Goal: Task Accomplishment & Management: Use online tool/utility

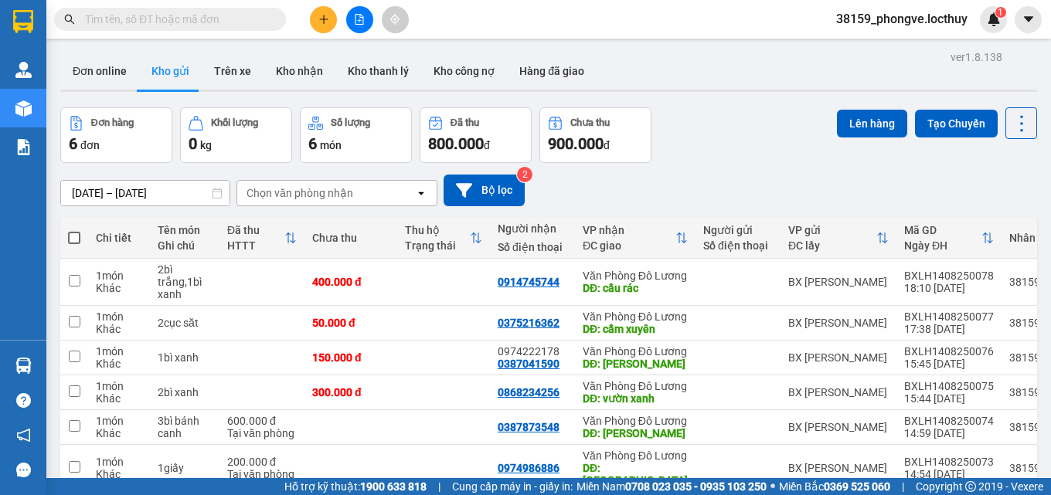
click at [76, 234] on span at bounding box center [74, 238] width 12 height 12
click at [74, 230] on input "checkbox" at bounding box center [74, 230] width 0 height 0
checkbox input "true"
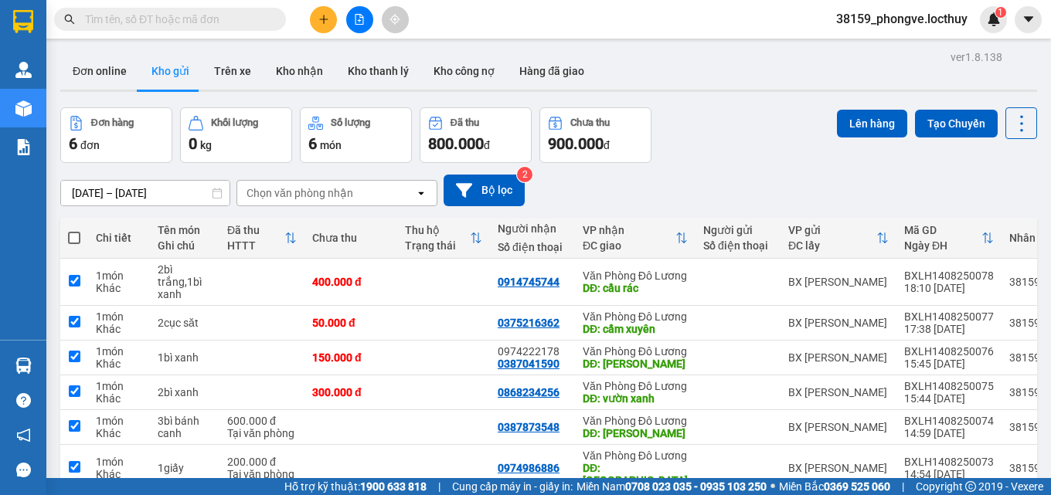
checkbox input "true"
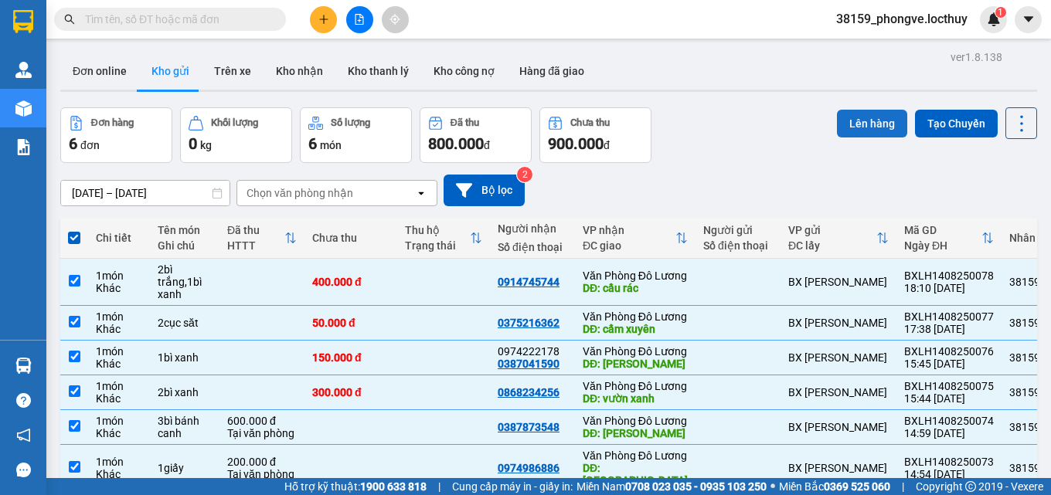
click at [863, 126] on button "Lên hàng" at bounding box center [872, 124] width 70 height 28
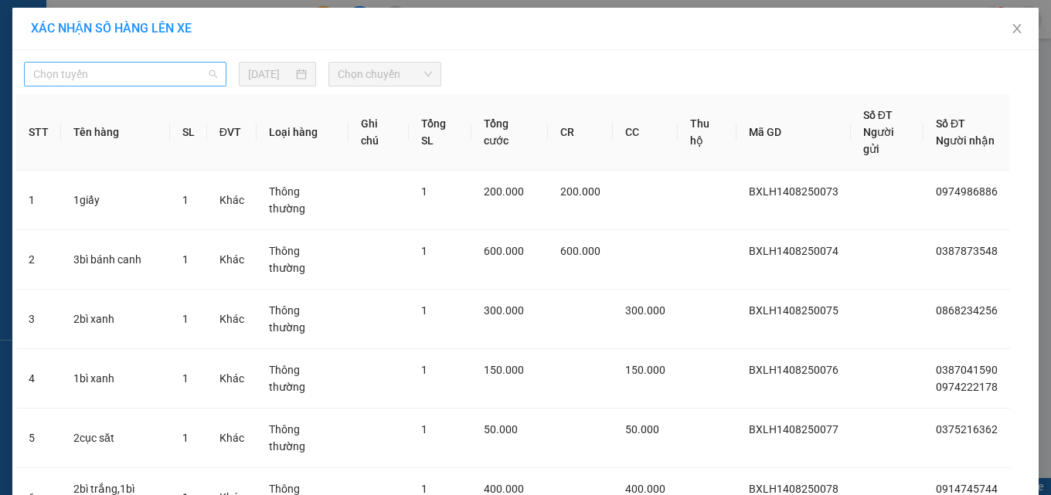
click at [96, 76] on span "Chọn tuyến" at bounding box center [125, 74] width 184 height 23
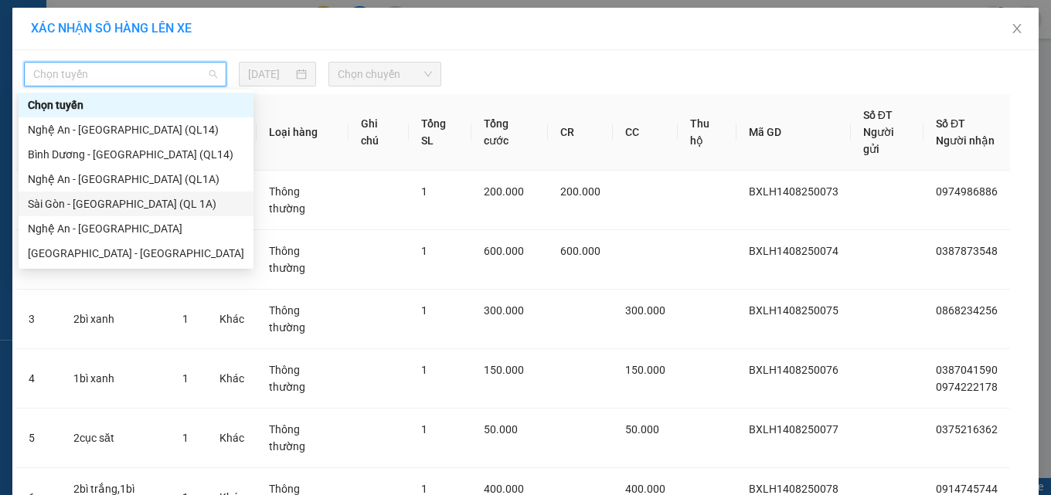
click at [77, 201] on div "Sài Gòn - [GEOGRAPHIC_DATA] (QL 1A)" at bounding box center [136, 203] width 216 height 17
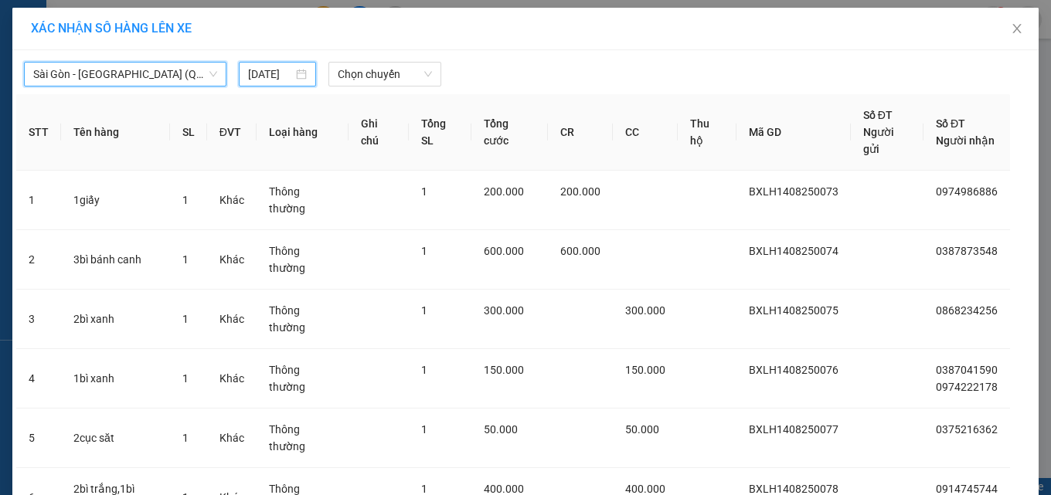
click at [265, 77] on input "[DATE]" at bounding box center [270, 74] width 45 height 17
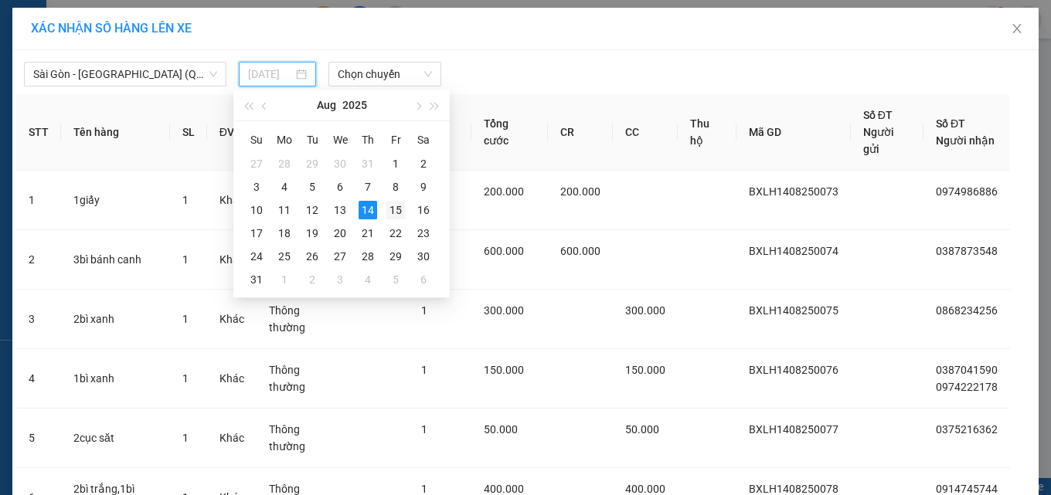
click at [389, 206] on div "15" at bounding box center [395, 210] width 19 height 19
type input "[DATE]"
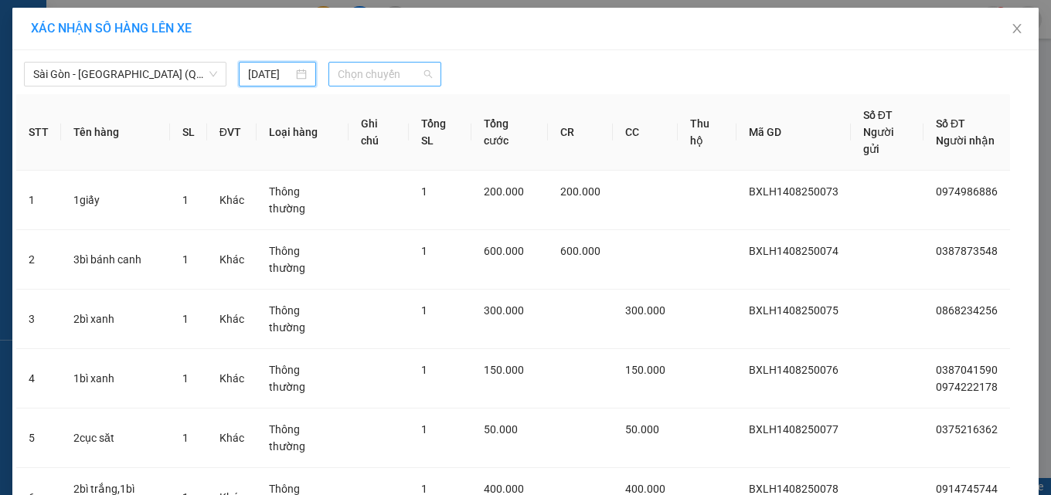
click at [381, 77] on span "Chọn chuyến" at bounding box center [385, 74] width 94 height 23
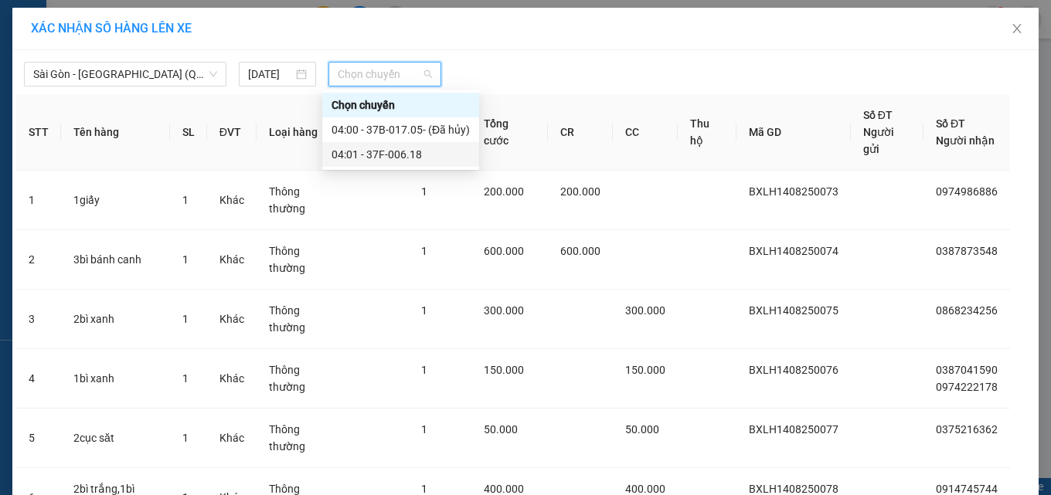
click at [413, 158] on div "04:01 - 37F-006.18" at bounding box center [400, 154] width 138 height 17
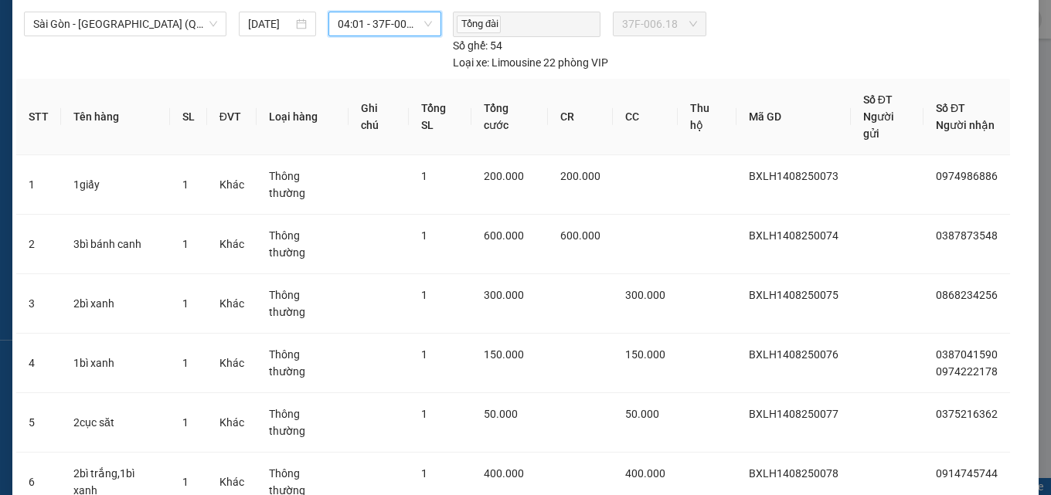
scroll to position [78, 0]
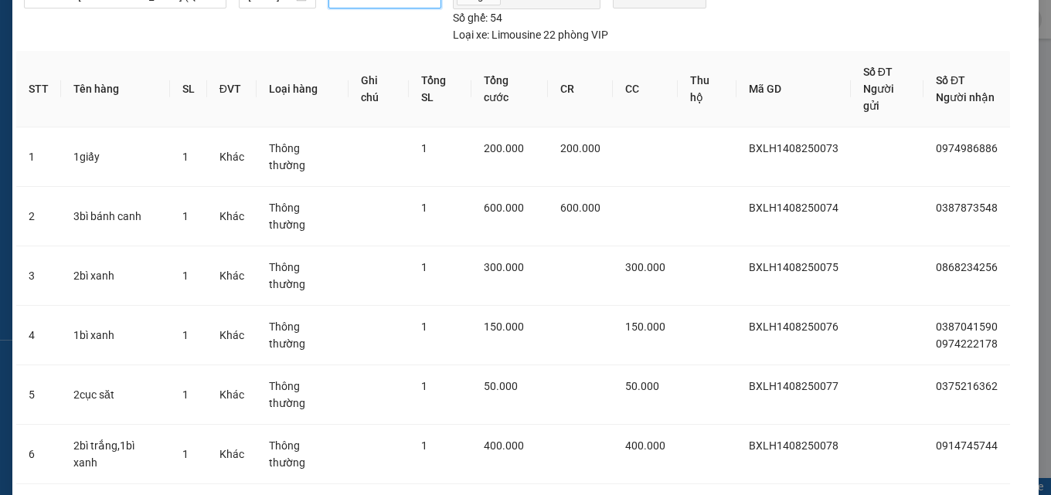
drag, startPoint x: 578, startPoint y: 457, endPoint x: 575, endPoint y: 447, distance: 9.8
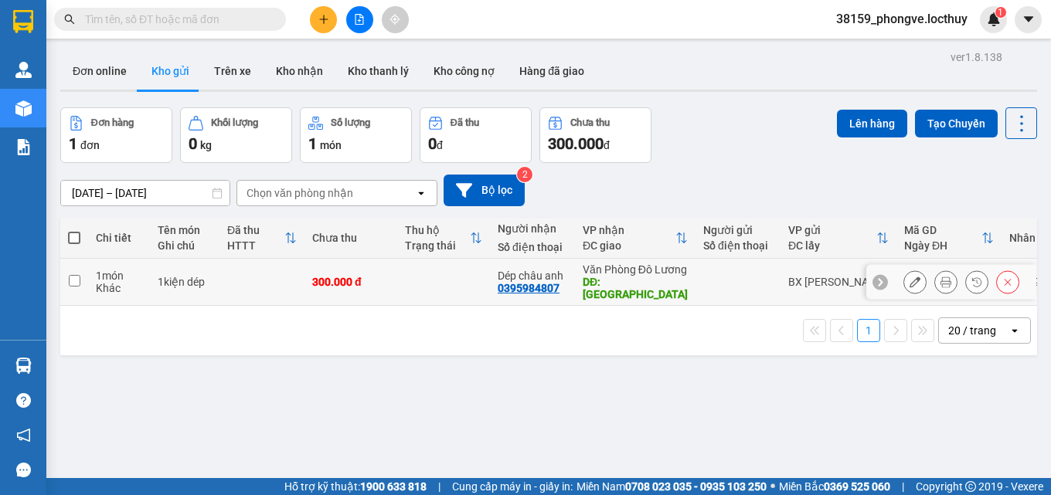
click at [73, 277] on input "checkbox" at bounding box center [75, 281] width 12 height 12
checkbox input "true"
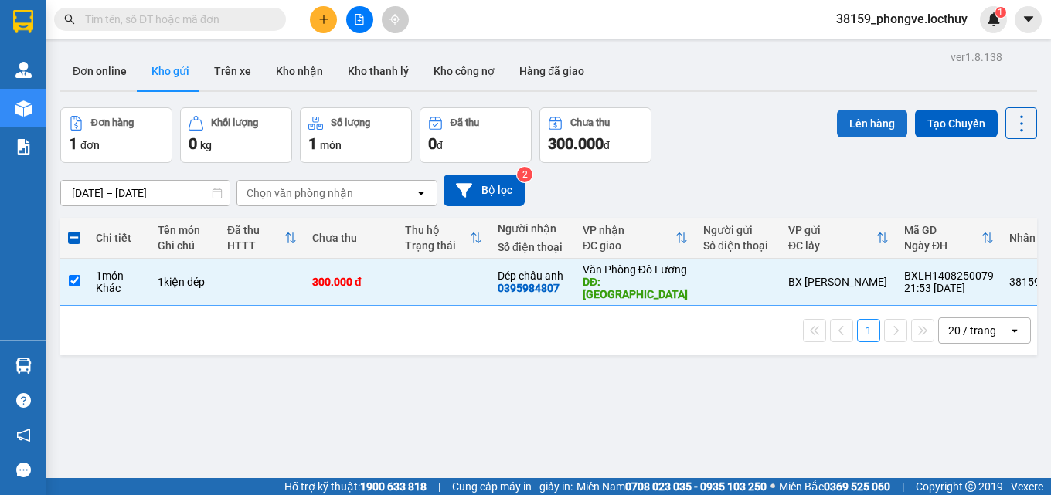
click at [843, 119] on button "Lên hàng" at bounding box center [872, 124] width 70 height 28
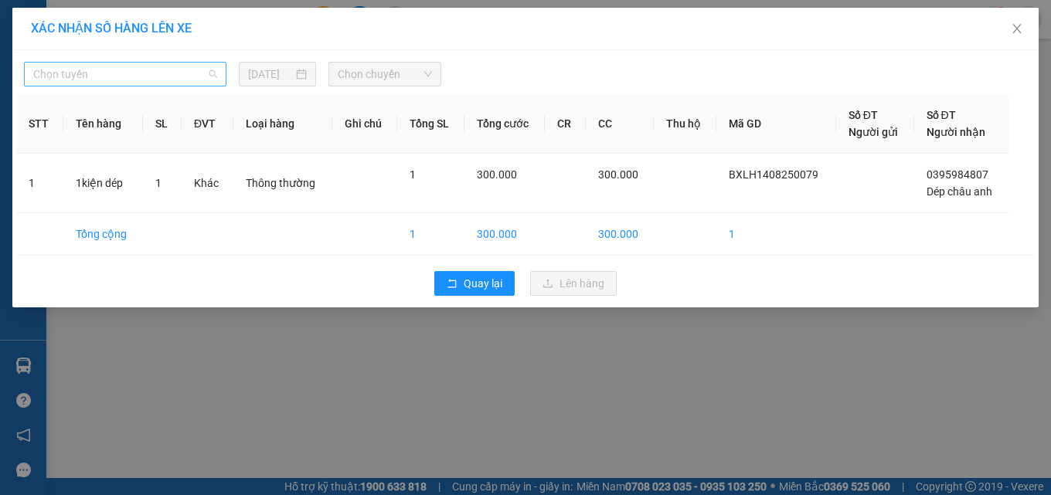
drag, startPoint x: 181, startPoint y: 75, endPoint x: 168, endPoint y: 93, distance: 22.3
click at [180, 75] on span "Chọn tuyến" at bounding box center [125, 74] width 184 height 23
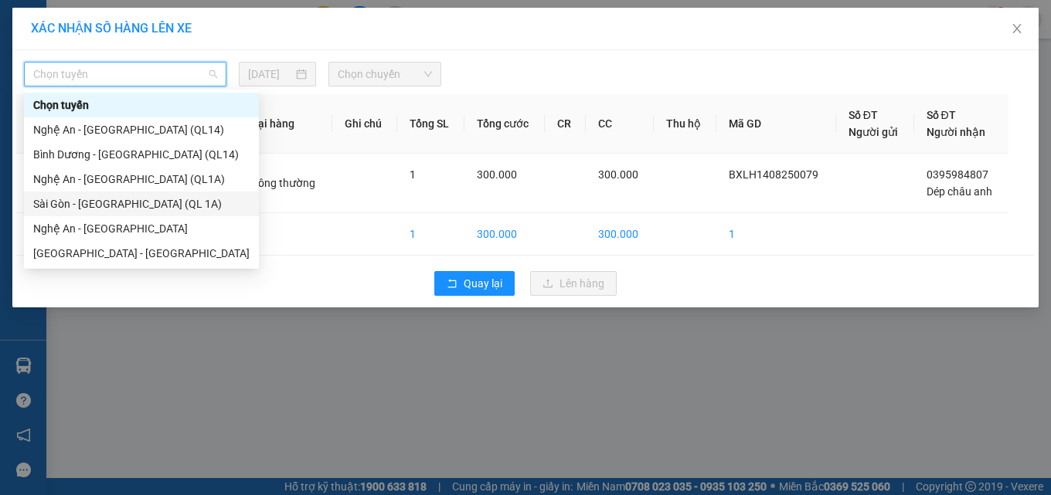
click at [127, 202] on div "Sài Gòn - [GEOGRAPHIC_DATA] (QL 1A)" at bounding box center [141, 203] width 216 height 17
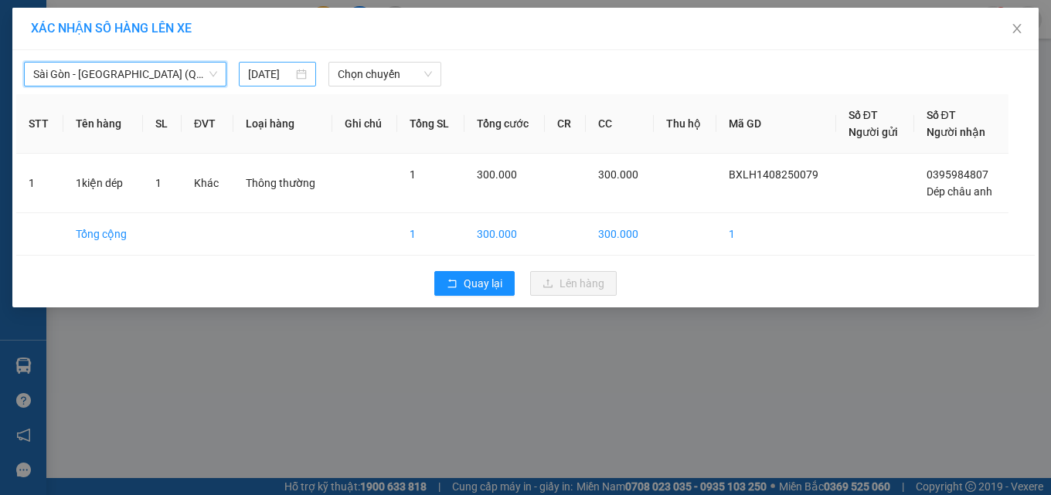
click at [271, 74] on input "[DATE]" at bounding box center [270, 74] width 45 height 17
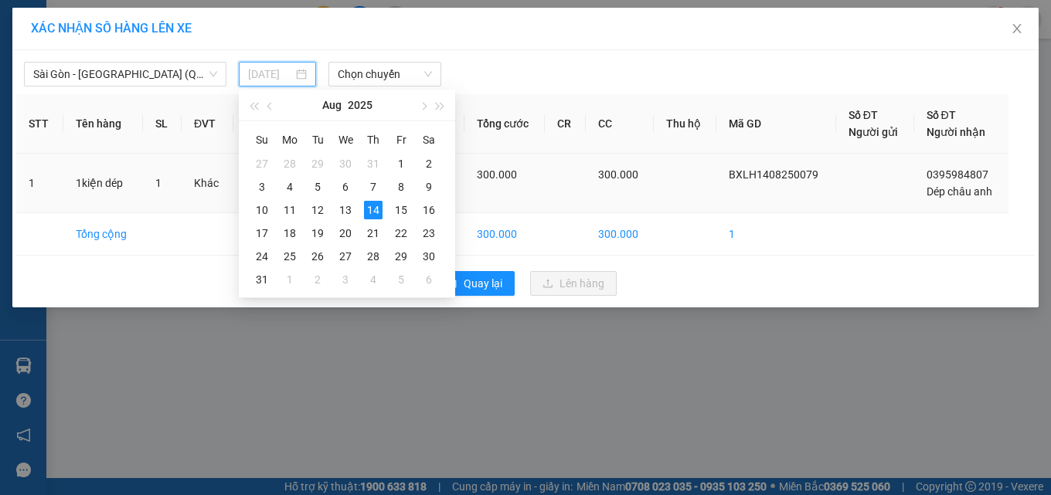
drag, startPoint x: 402, startPoint y: 215, endPoint x: 380, endPoint y: 176, distance: 44.3
click at [400, 212] on div "15" at bounding box center [401, 210] width 19 height 19
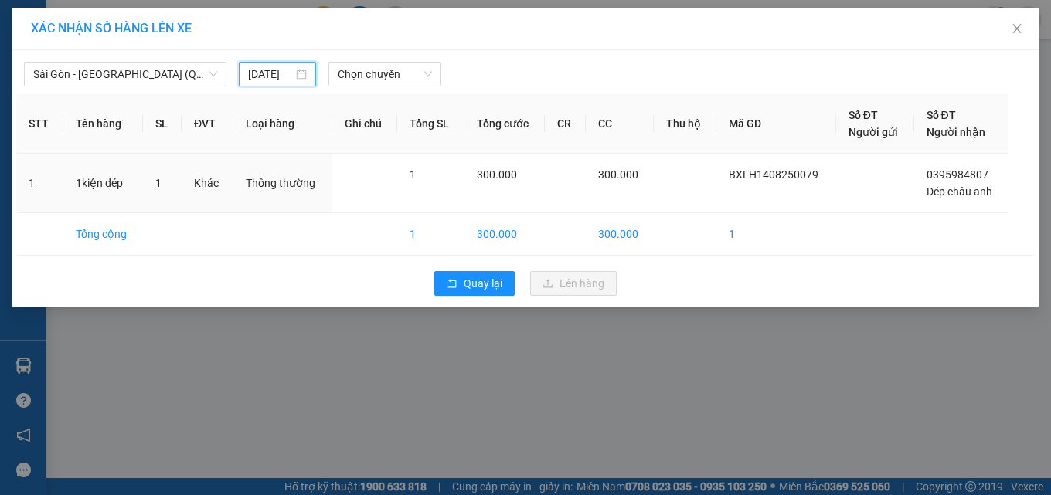
type input "[DATE]"
click at [375, 72] on span "Chọn chuyến" at bounding box center [385, 74] width 94 height 23
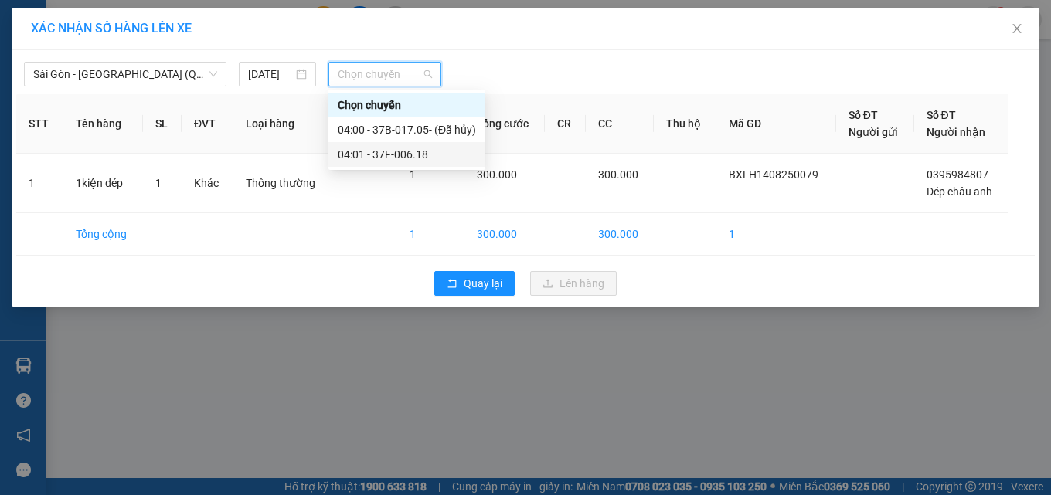
click at [421, 157] on div "04:01 - 37F-006.18" at bounding box center [407, 154] width 138 height 17
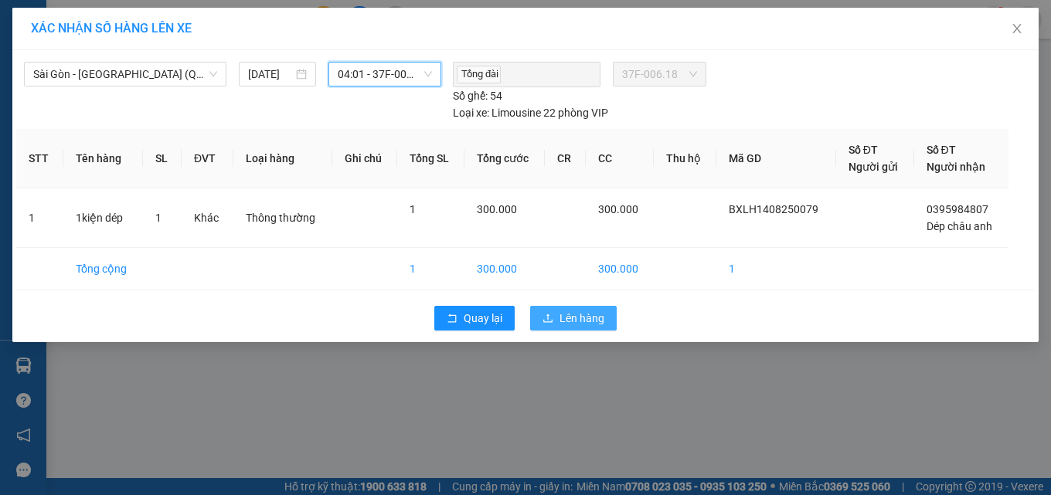
click at [569, 315] on span "Lên hàng" at bounding box center [581, 318] width 45 height 17
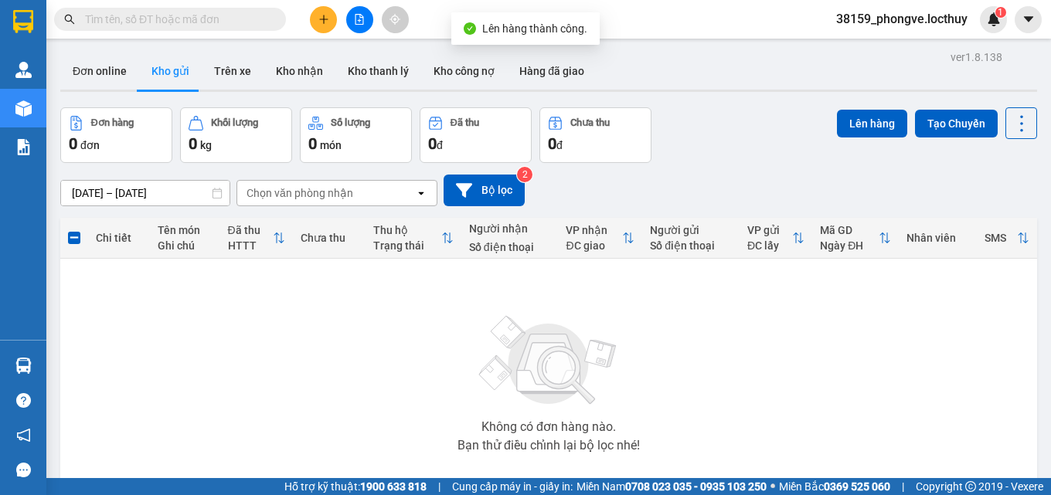
drag, startPoint x: 357, startPoint y: 23, endPoint x: 311, endPoint y: 37, distance: 47.7
click at [358, 23] on icon "file-add" at bounding box center [359, 19] width 11 height 11
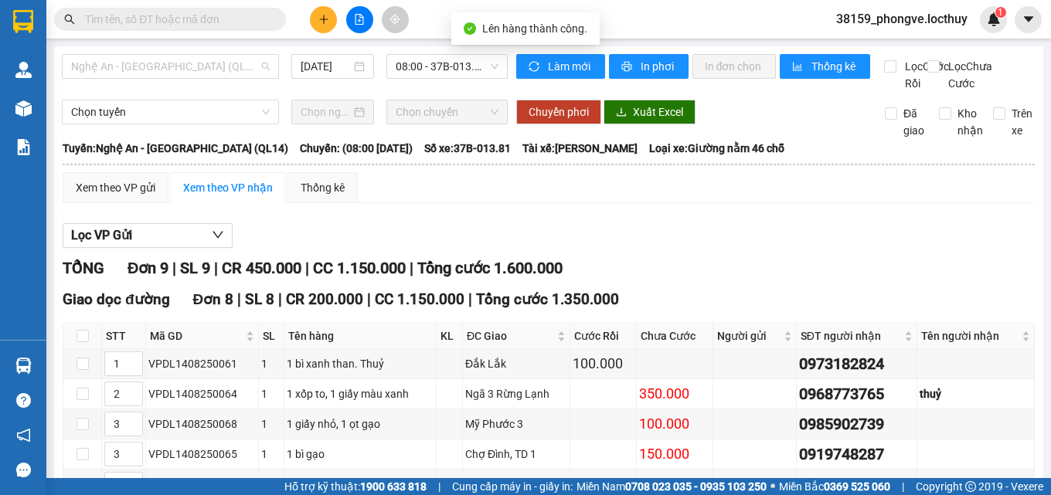
drag, startPoint x: 221, startPoint y: 64, endPoint x: 213, endPoint y: 82, distance: 19.4
click at [221, 65] on span "Nghệ An - [GEOGRAPHIC_DATA] (QL14)" at bounding box center [170, 66] width 199 height 23
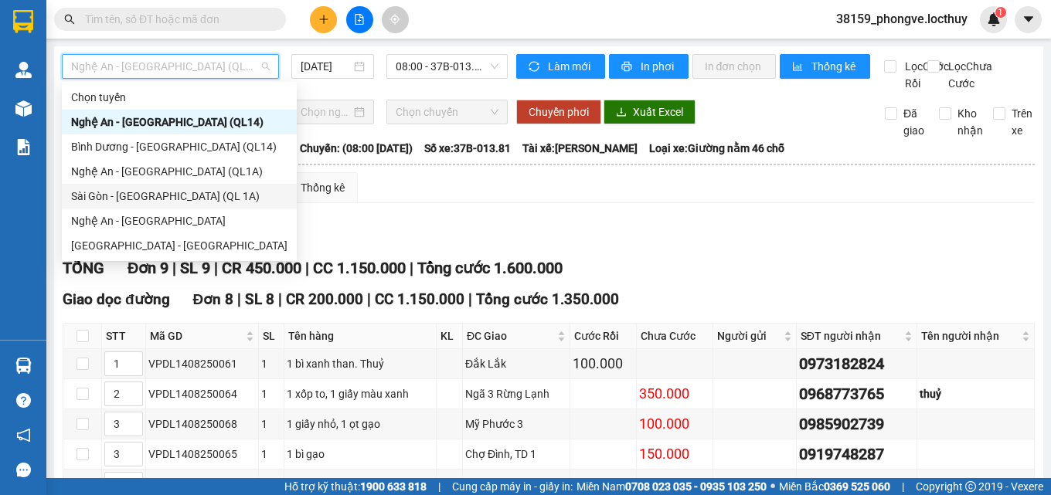
drag, startPoint x: 141, startPoint y: 192, endPoint x: 224, endPoint y: 132, distance: 101.8
click at [142, 192] on div "Sài Gòn - [GEOGRAPHIC_DATA] (QL 1A)" at bounding box center [179, 196] width 216 height 17
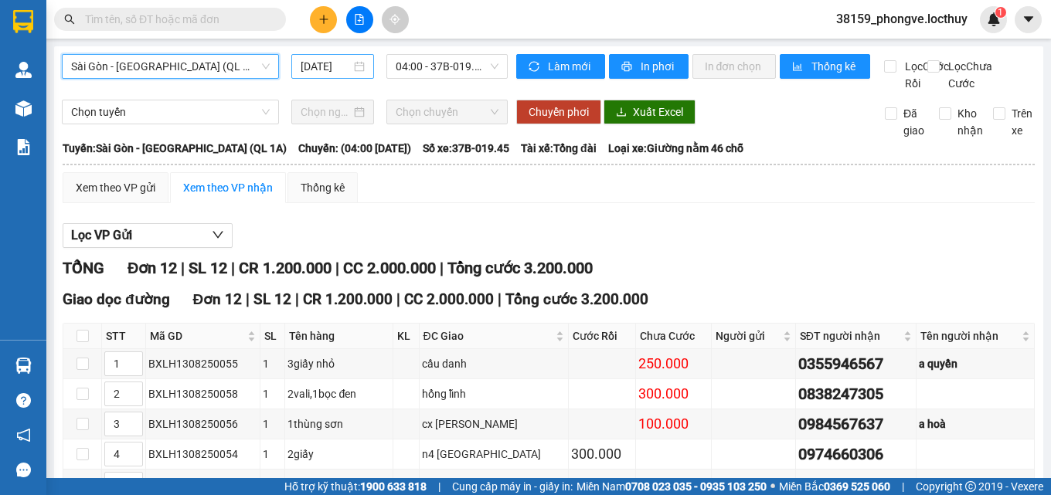
click at [328, 69] on input "[DATE]" at bounding box center [326, 66] width 51 height 17
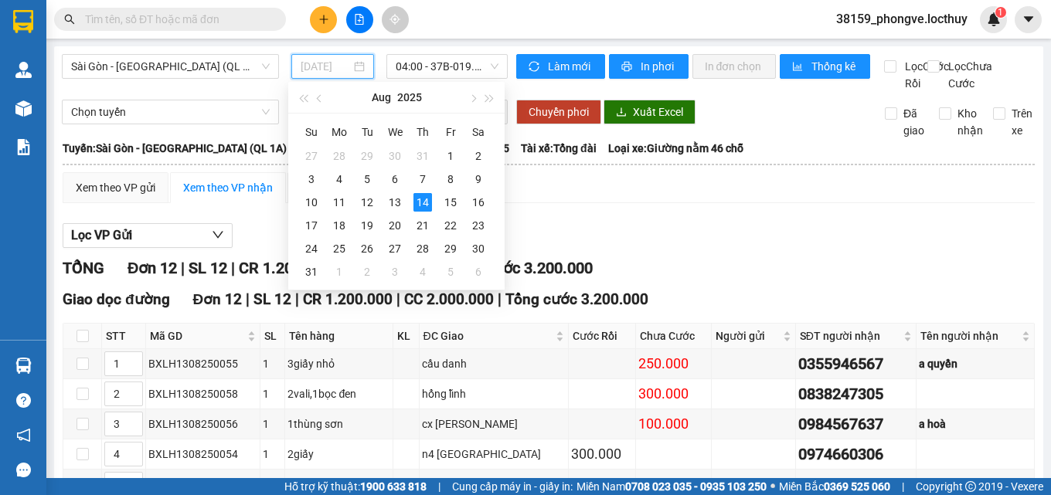
drag, startPoint x: 450, startPoint y: 198, endPoint x: 443, endPoint y: 85, distance: 113.1
click at [444, 193] on div "15" at bounding box center [450, 202] width 19 height 19
type input "[DATE]"
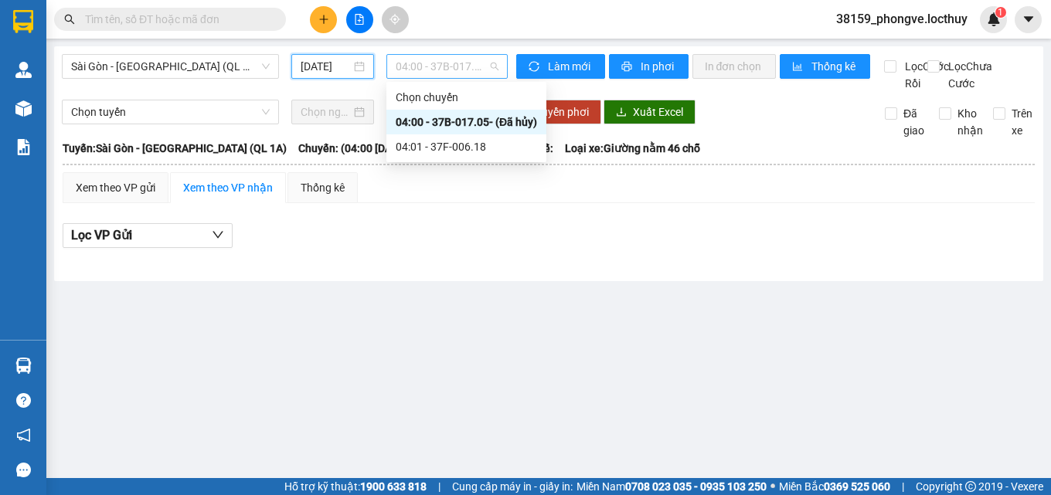
click at [448, 73] on span "04:00 - 37B-017.05 - ([GEOGRAPHIC_DATA])" at bounding box center [447, 66] width 103 height 23
click at [458, 141] on div "04:01 - 37F-006.18" at bounding box center [466, 146] width 141 height 17
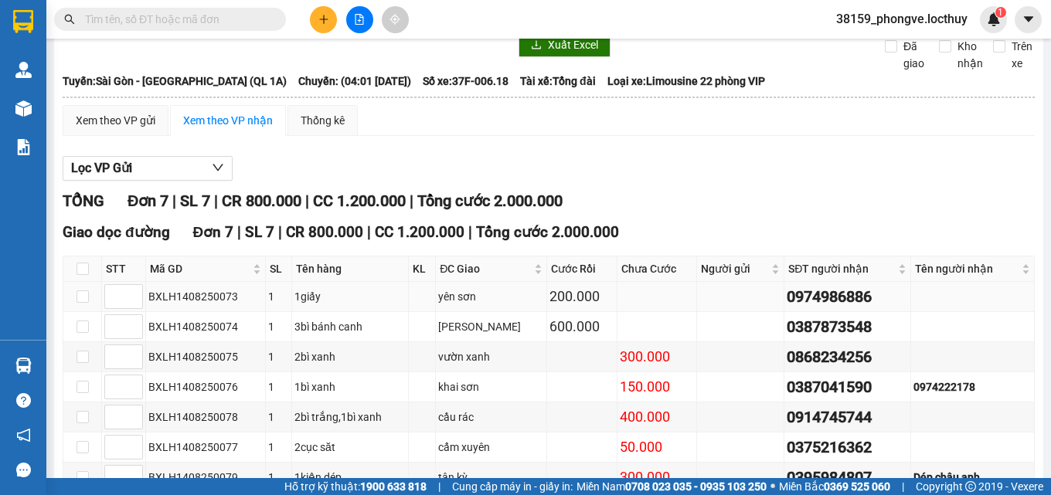
scroll to position [178, 0]
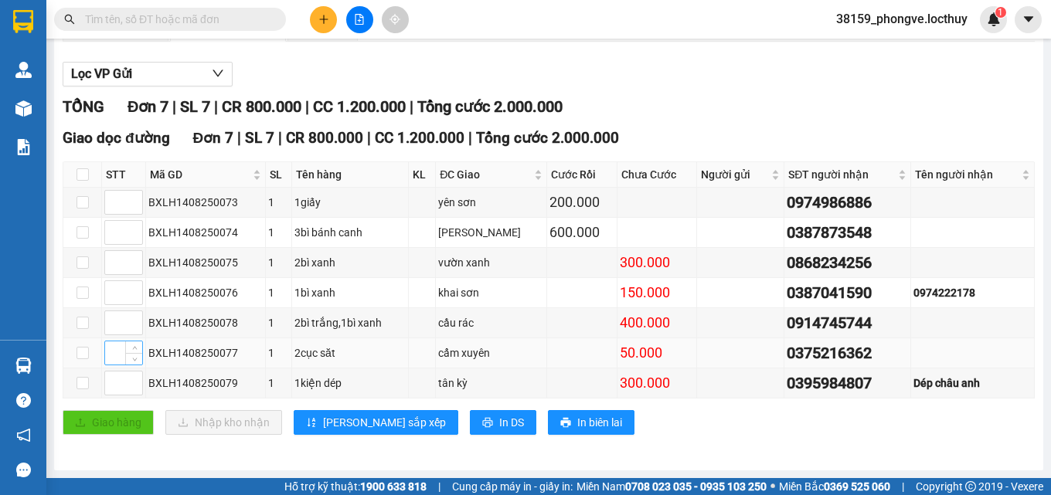
click at [121, 347] on input at bounding box center [123, 352] width 37 height 23
type input "1"
click at [114, 318] on input at bounding box center [123, 322] width 37 height 23
type input "2"
click at [116, 233] on input at bounding box center [123, 232] width 37 height 23
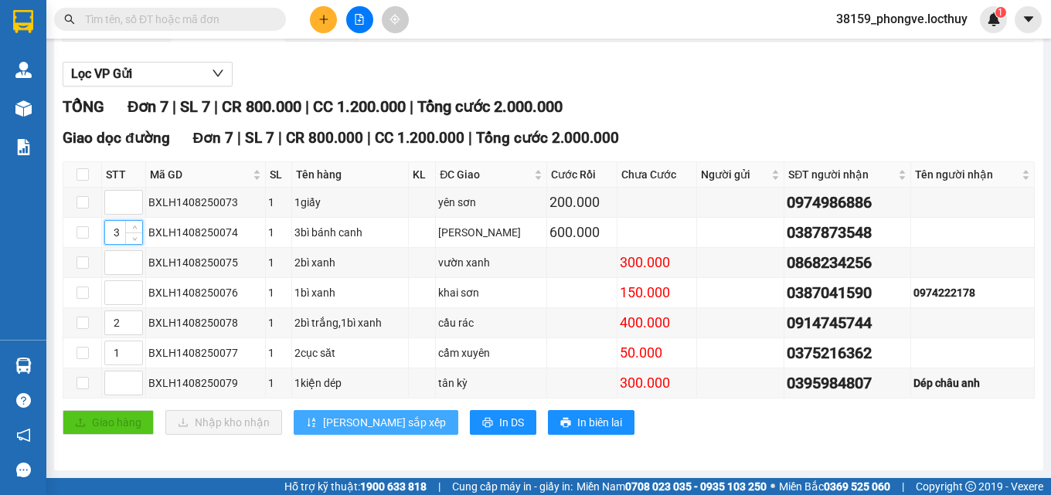
type input "3"
click at [365, 420] on span "[PERSON_NAME] sắp xếp" at bounding box center [384, 422] width 123 height 17
